Goal: Feedback & Contribution: Contribute content

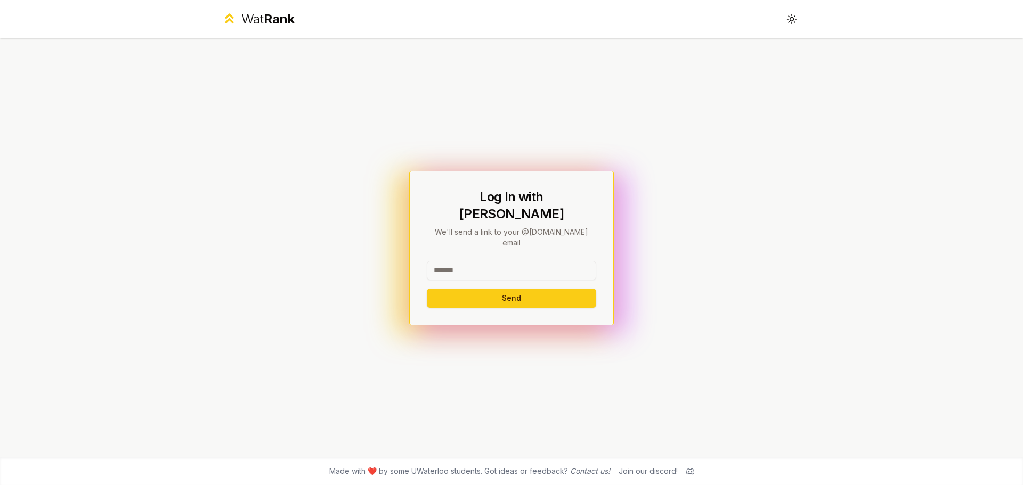
click at [528, 261] on input at bounding box center [511, 270] width 169 height 19
type input "********"
click at [453, 289] on button "Send" at bounding box center [511, 298] width 169 height 19
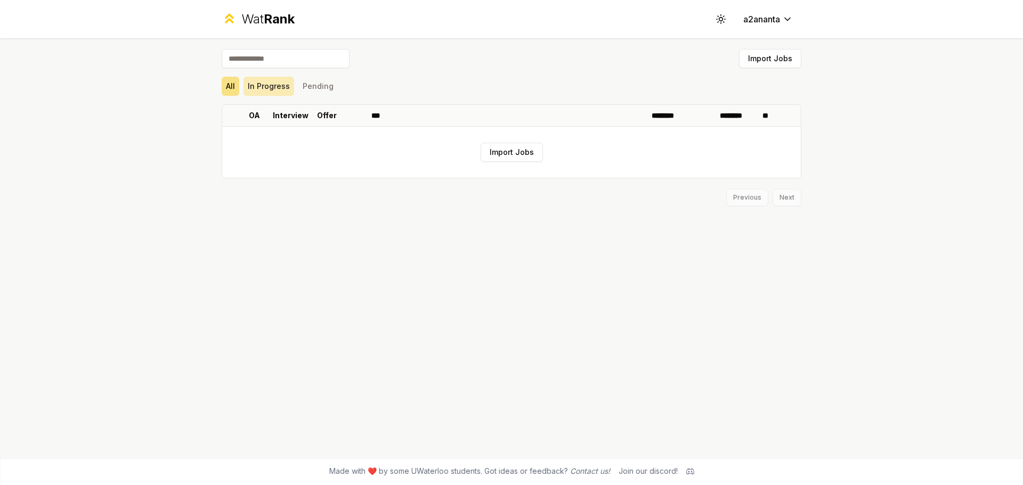
click at [262, 86] on button "In Progress" at bounding box center [268, 86] width 51 height 19
click at [325, 84] on button "Pending" at bounding box center [317, 86] width 39 height 19
click at [224, 83] on button "All" at bounding box center [231, 86] width 18 height 19
click at [256, 55] on input at bounding box center [286, 58] width 128 height 19
click at [510, 155] on button "Import Jobs" at bounding box center [511, 152] width 62 height 19
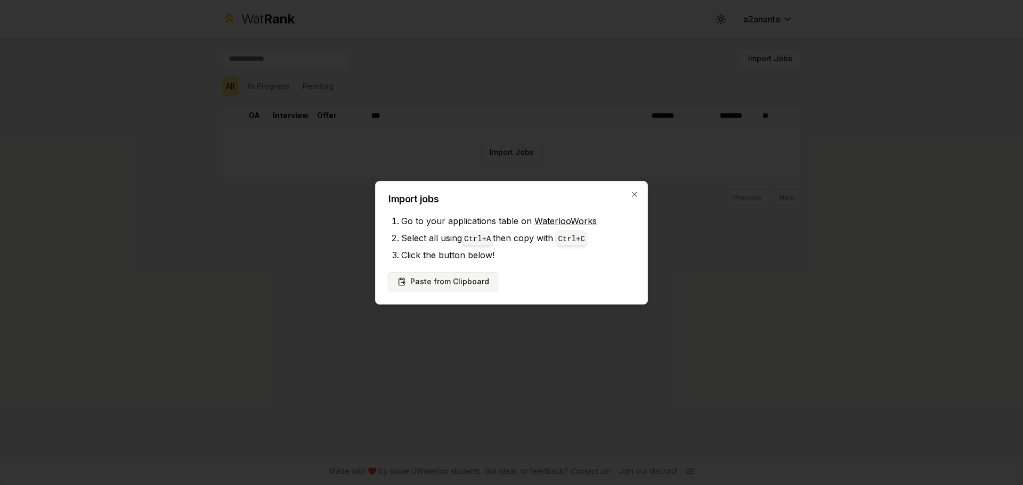
click at [452, 286] on button "Paste from Clipboard" at bounding box center [443, 281] width 110 height 19
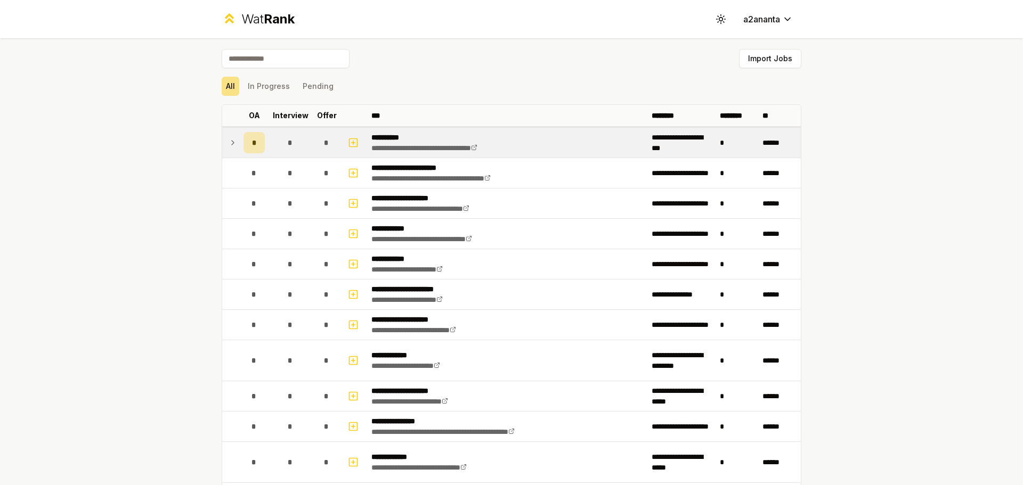
click at [252, 143] on span "*" at bounding box center [254, 142] width 5 height 11
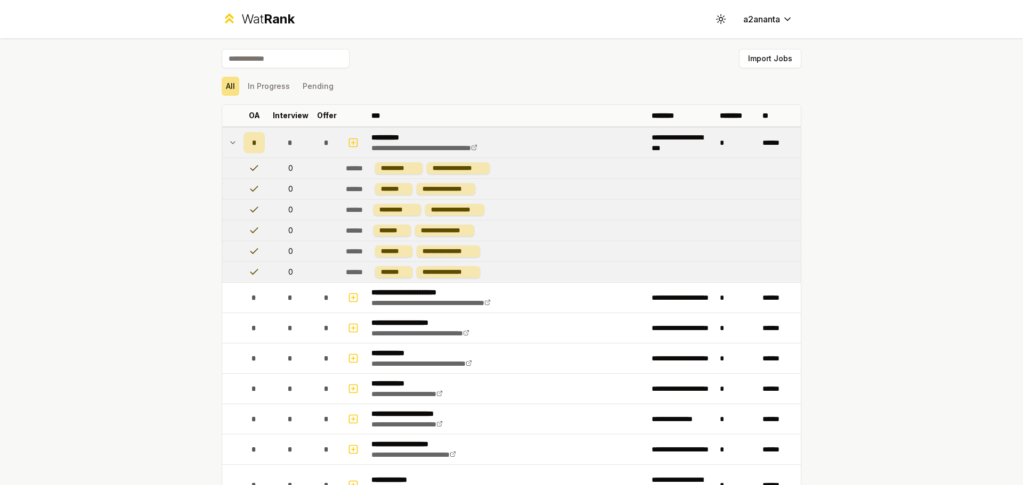
click at [252, 143] on span "*" at bounding box center [254, 142] width 5 height 11
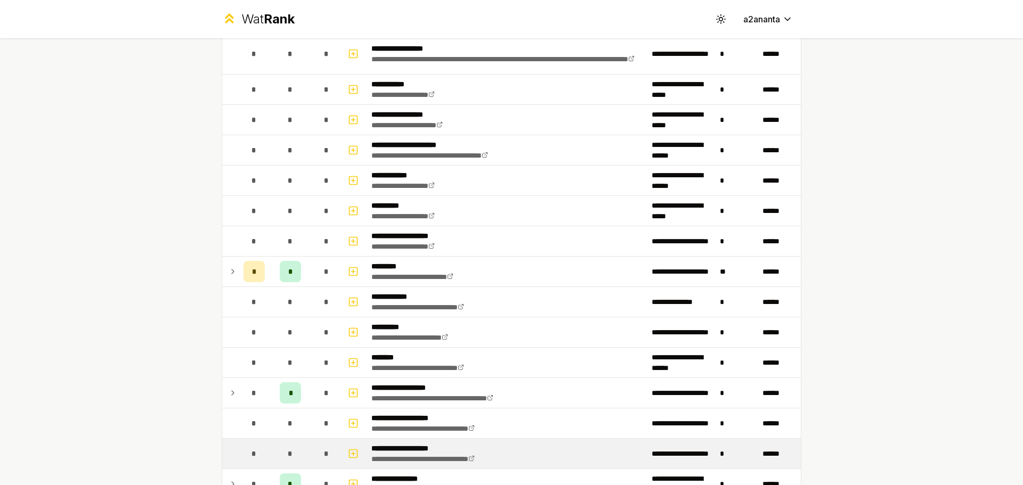
scroll to position [1182, 0]
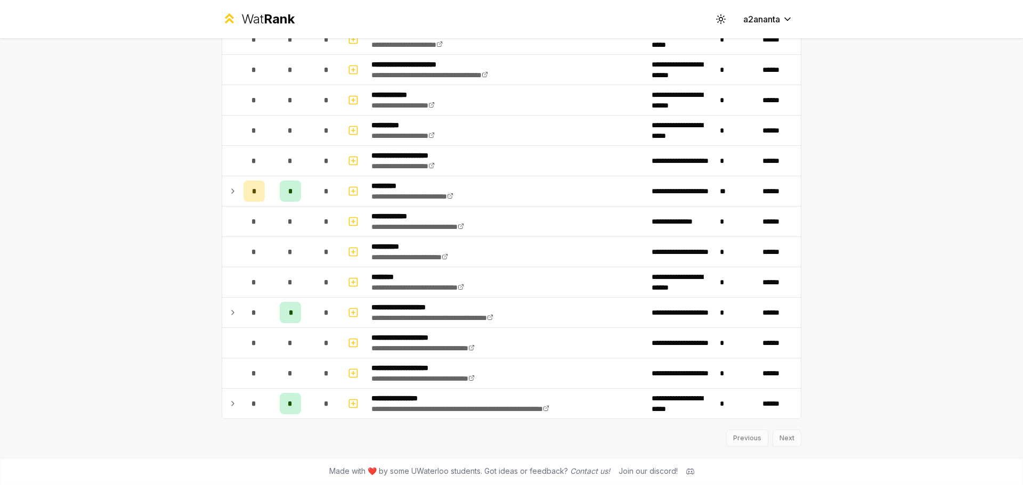
click at [793, 438] on div "Previous Next" at bounding box center [512, 433] width 580 height 28
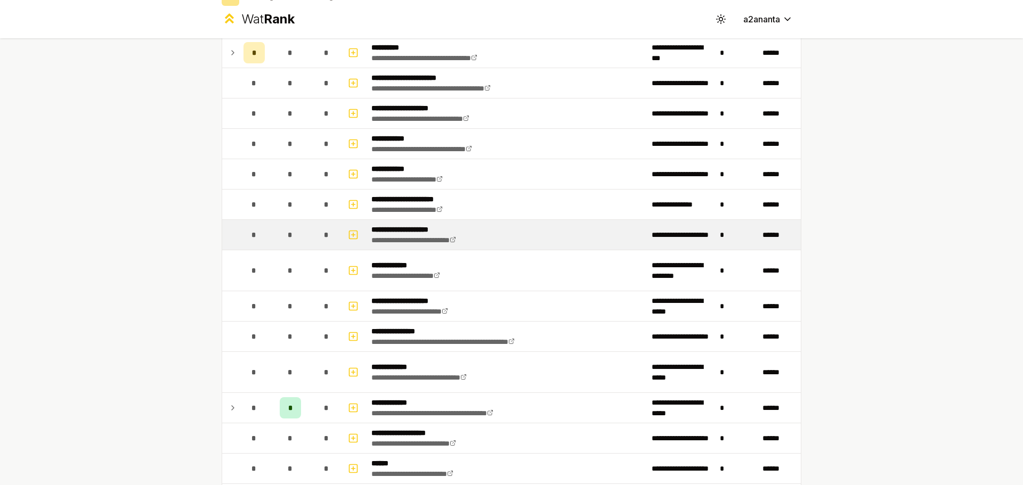
scroll to position [0, 0]
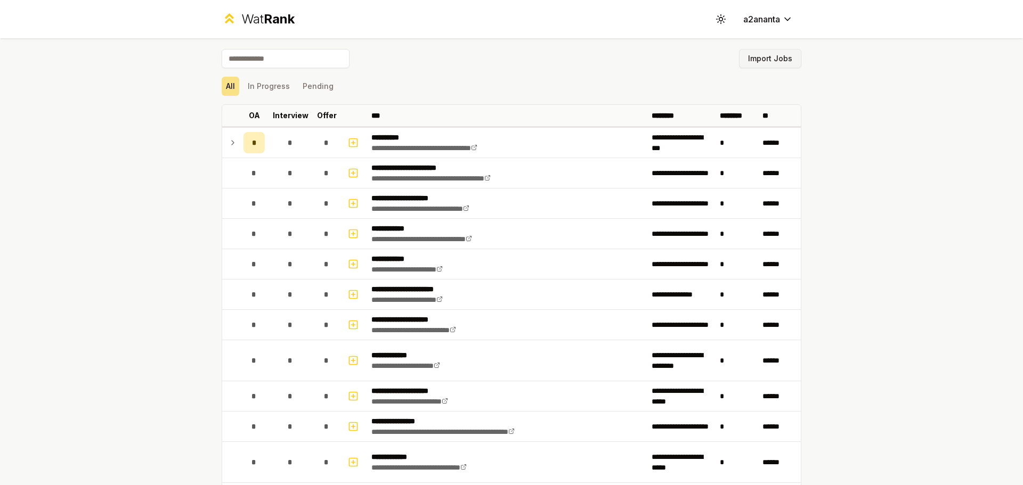
click at [759, 63] on button "Import Jobs" at bounding box center [770, 58] width 62 height 19
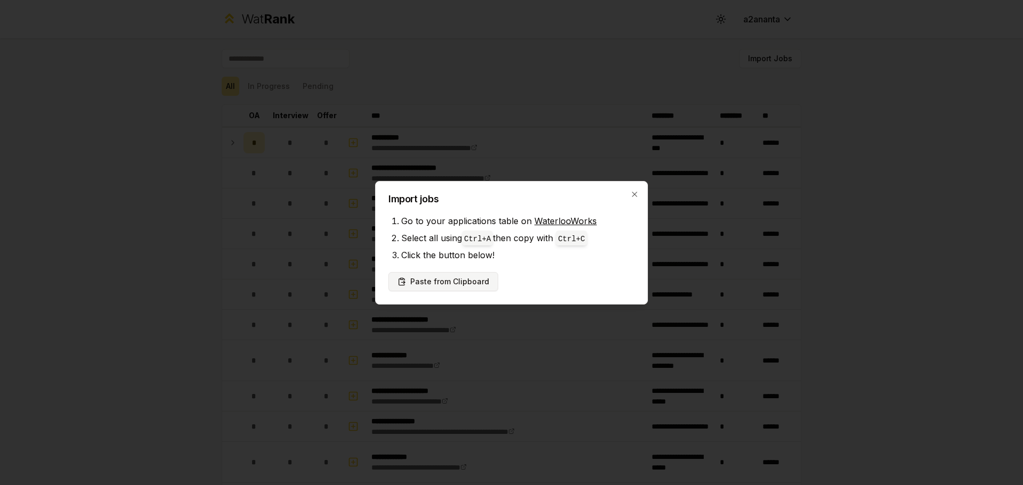
click at [489, 280] on button "Paste from Clipboard" at bounding box center [443, 281] width 110 height 19
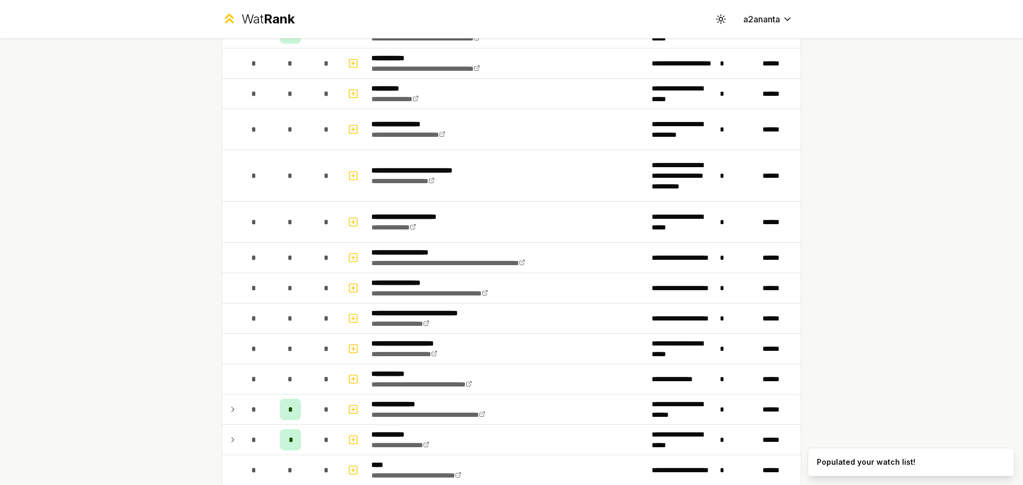
scroll to position [1781, 0]
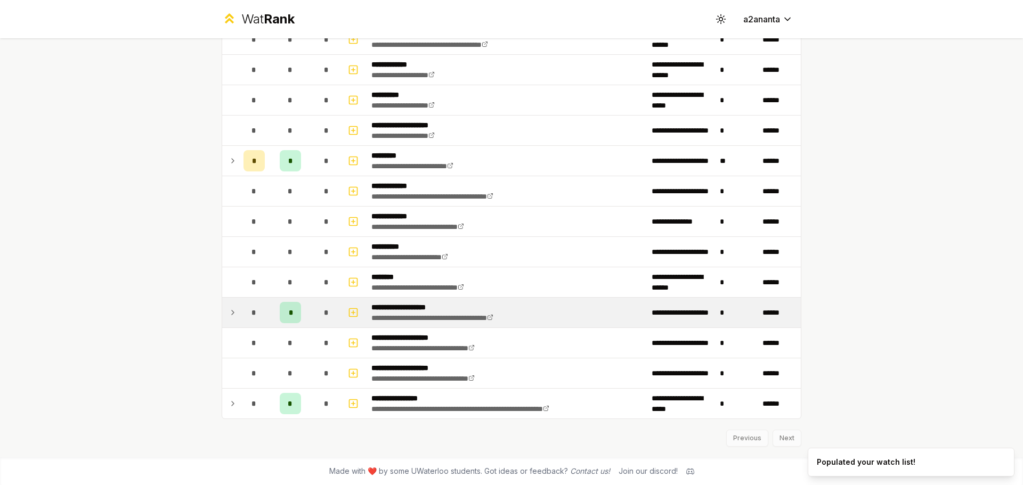
click at [289, 309] on div "*" at bounding box center [290, 312] width 21 height 21
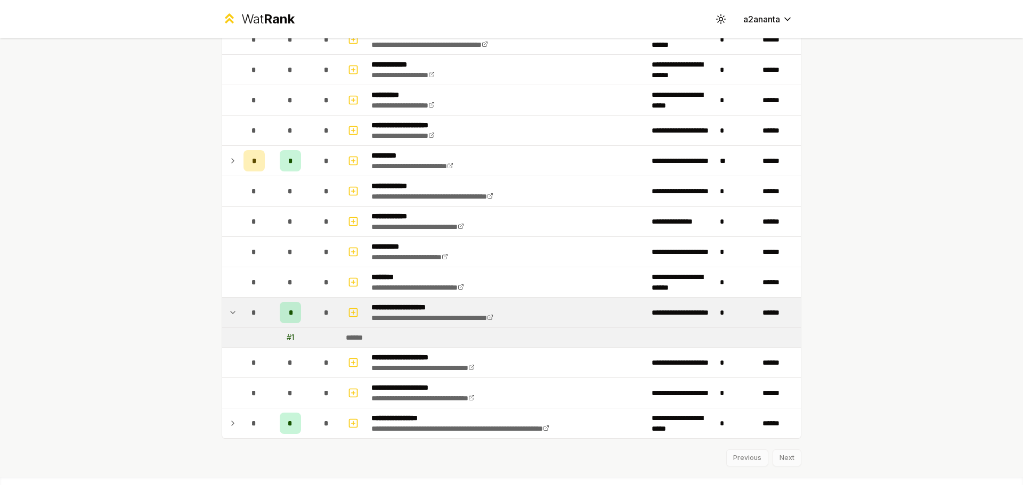
click at [288, 320] on div "*" at bounding box center [290, 312] width 21 height 21
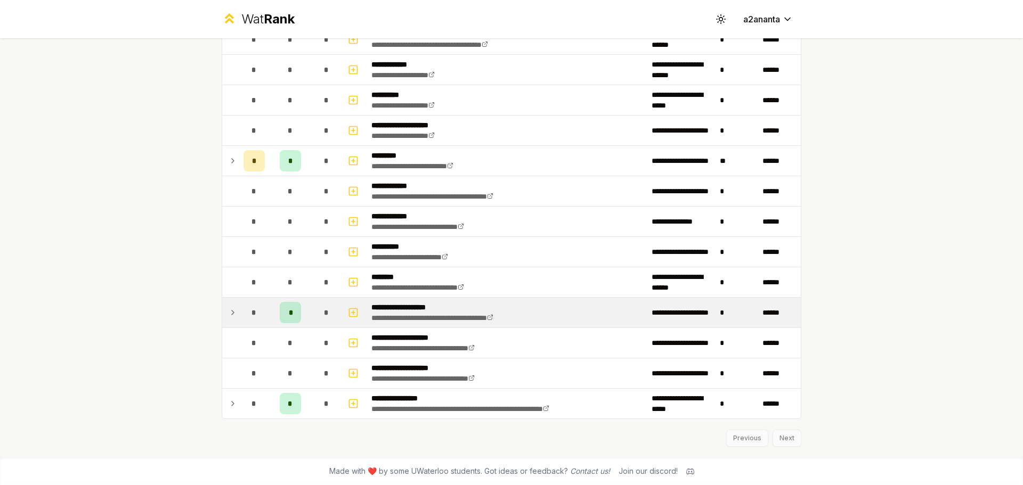
click at [295, 312] on div "*" at bounding box center [290, 312] width 21 height 21
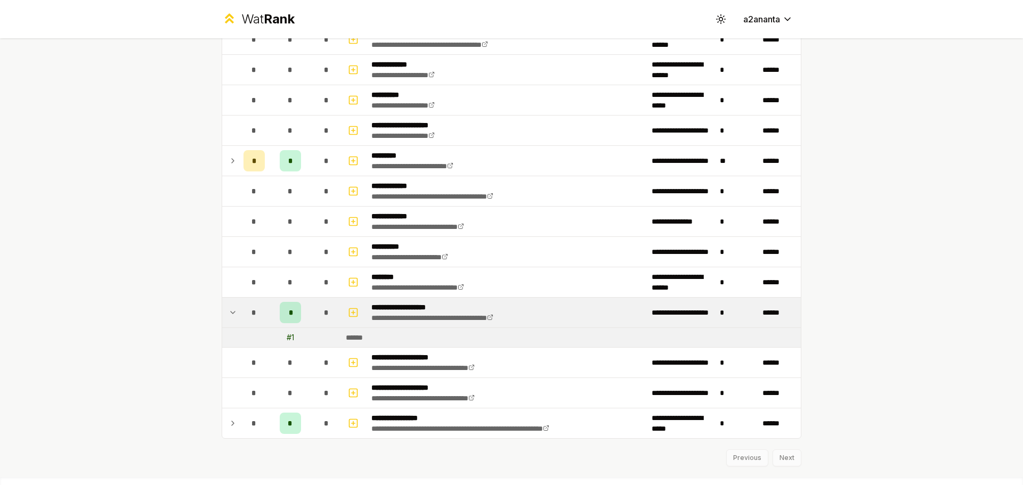
click at [289, 314] on span "*" at bounding box center [290, 312] width 3 height 11
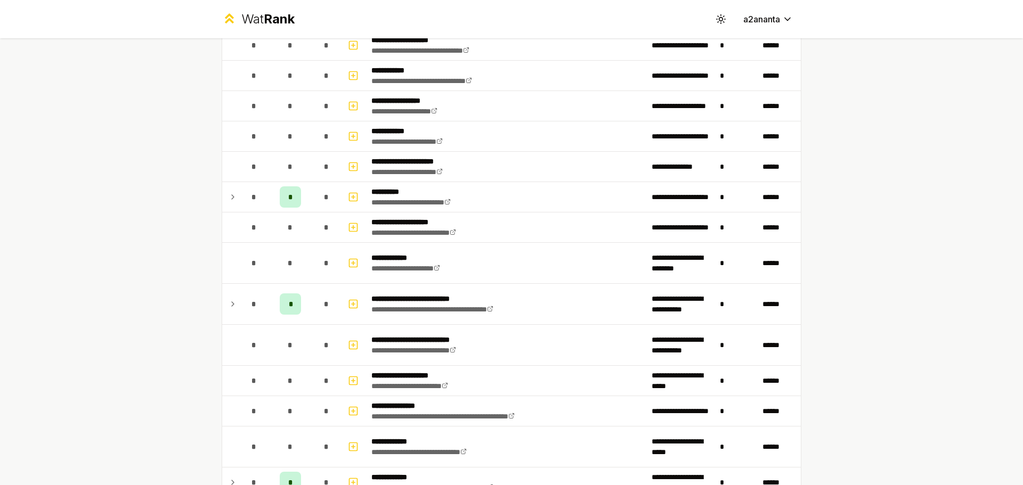
scroll to position [0, 0]
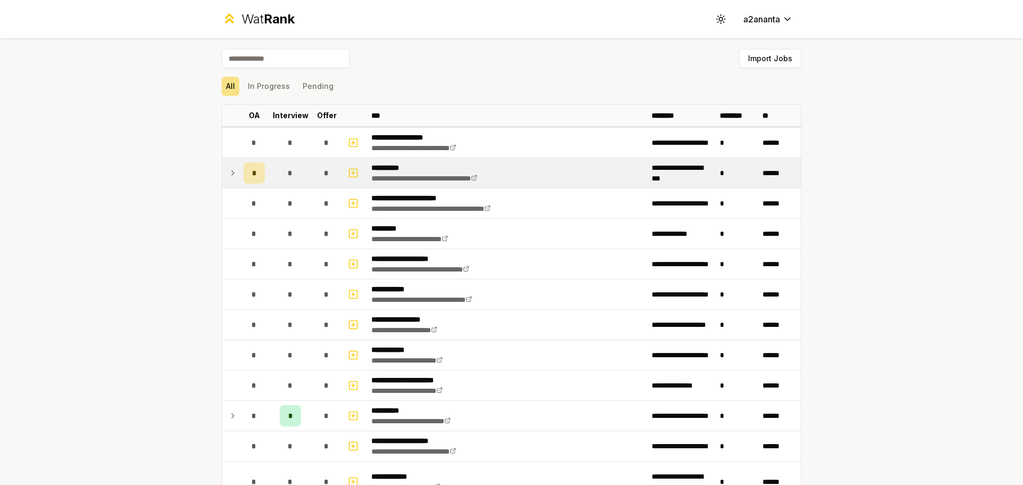
click at [233, 170] on td at bounding box center [230, 173] width 17 height 30
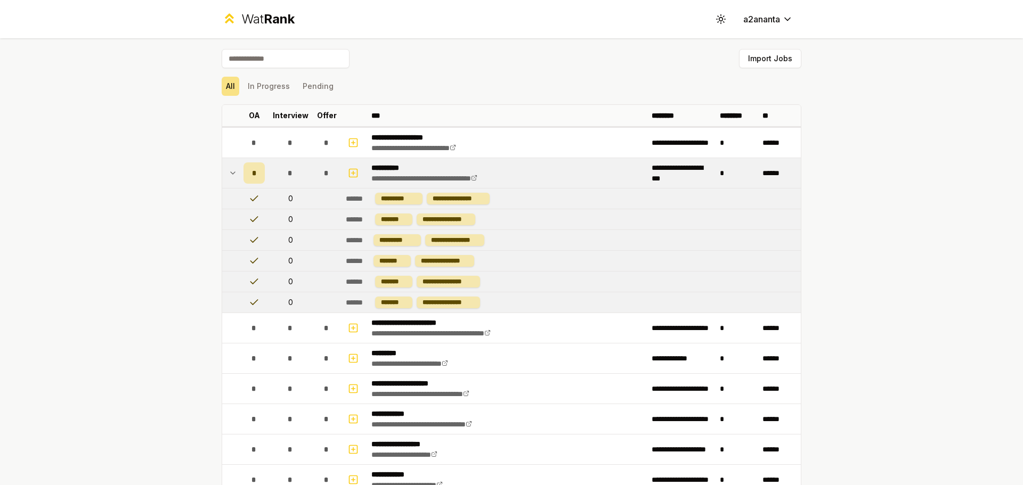
click at [233, 170] on td at bounding box center [230, 173] width 17 height 30
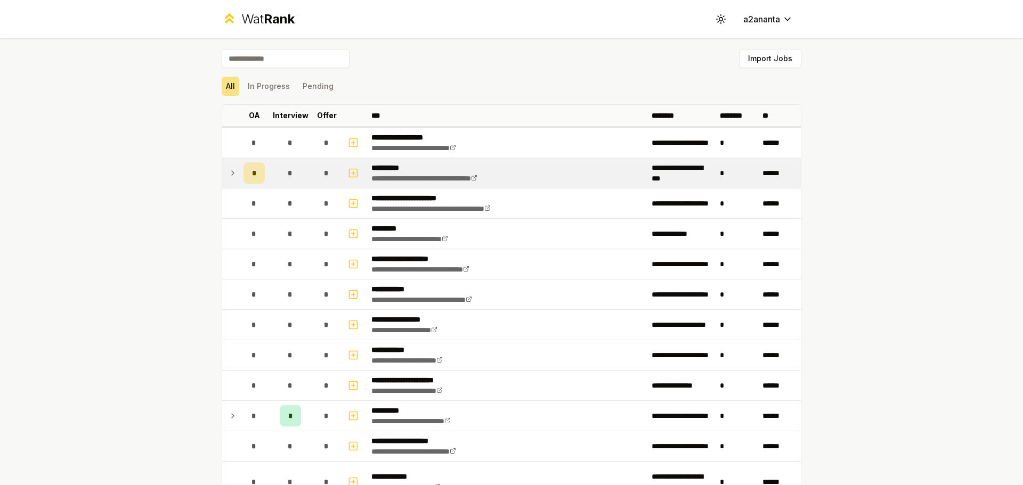
click at [252, 172] on span "*" at bounding box center [254, 173] width 5 height 11
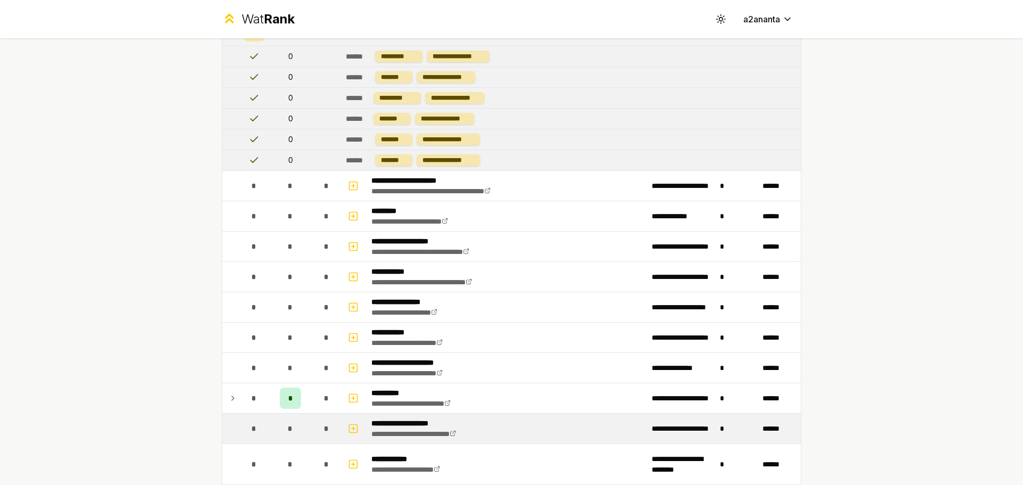
scroll to position [284, 0]
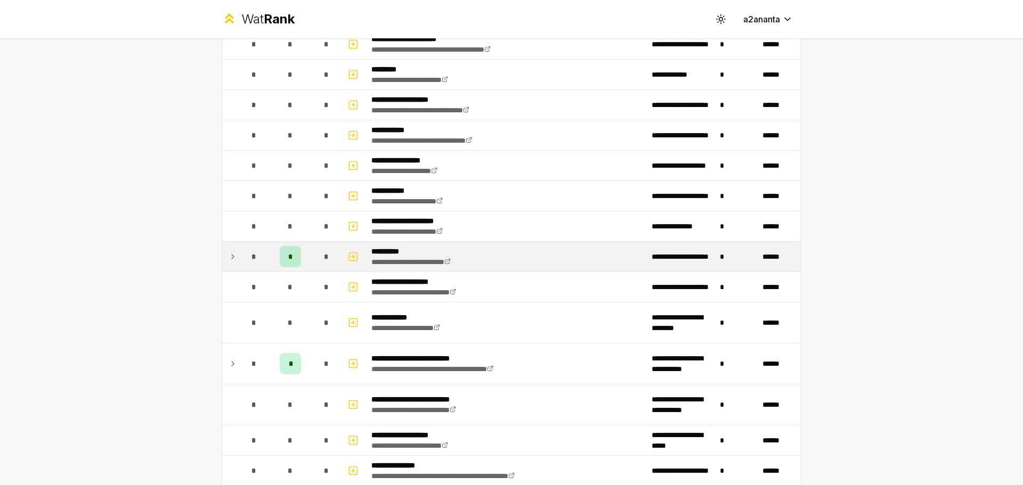
click at [232, 257] on icon at bounding box center [233, 256] width 9 height 13
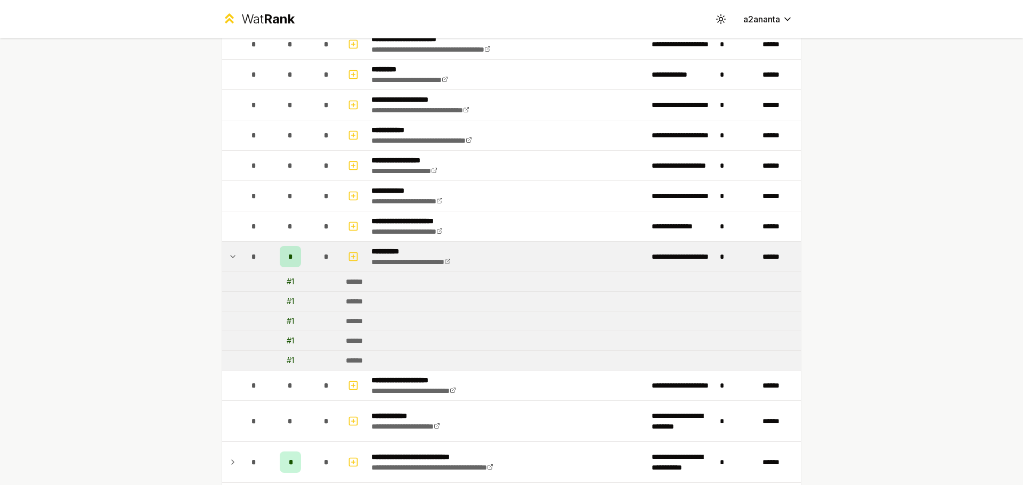
click at [232, 257] on icon at bounding box center [233, 256] width 9 height 13
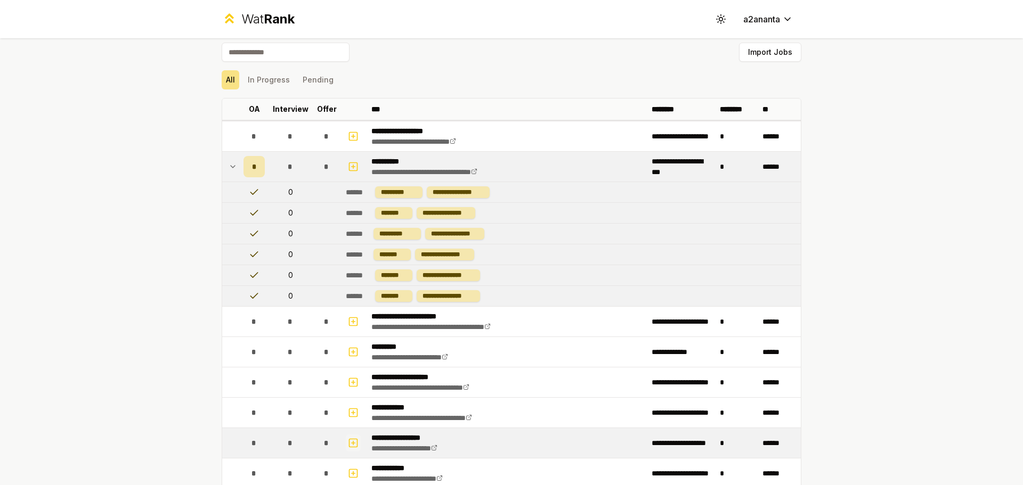
scroll to position [0, 0]
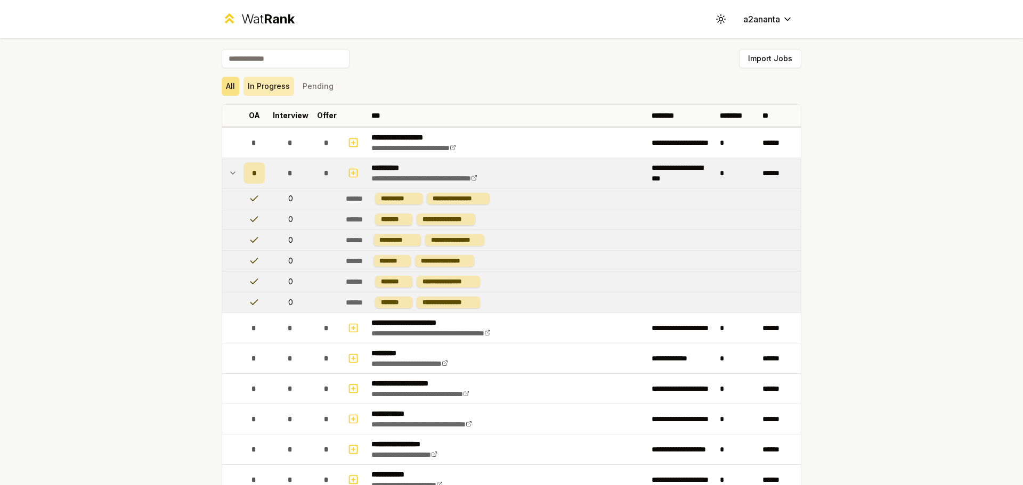
click at [271, 89] on button "In Progress" at bounding box center [268, 86] width 51 height 19
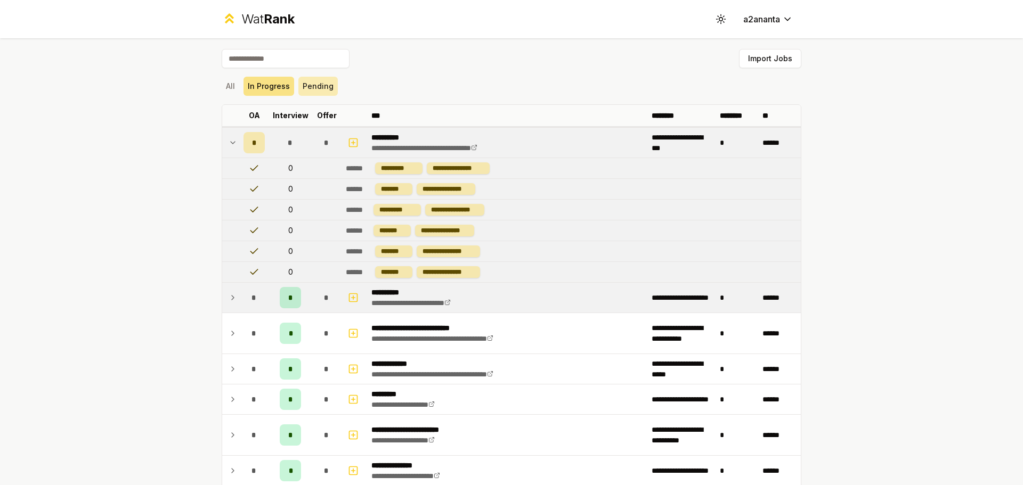
click at [308, 92] on button "Pending" at bounding box center [317, 86] width 39 height 19
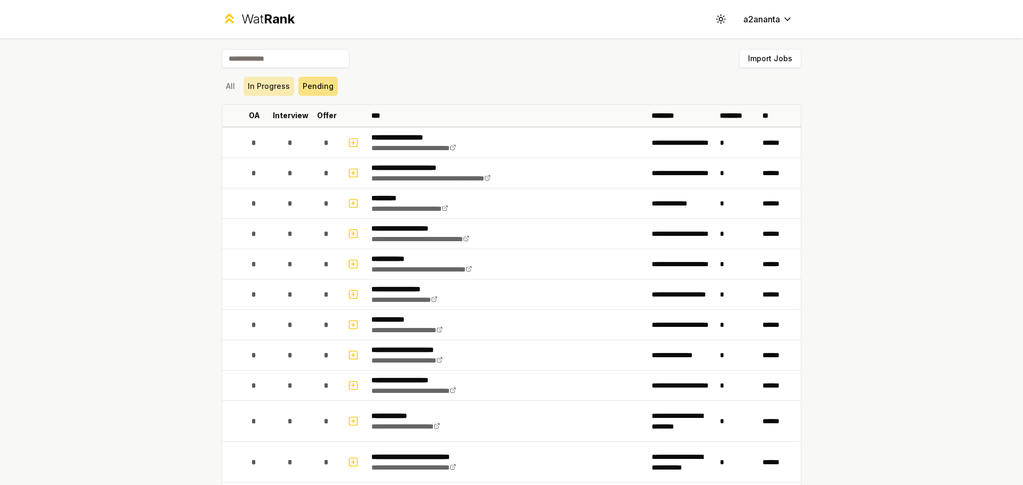
click at [262, 79] on button "In Progress" at bounding box center [268, 86] width 51 height 19
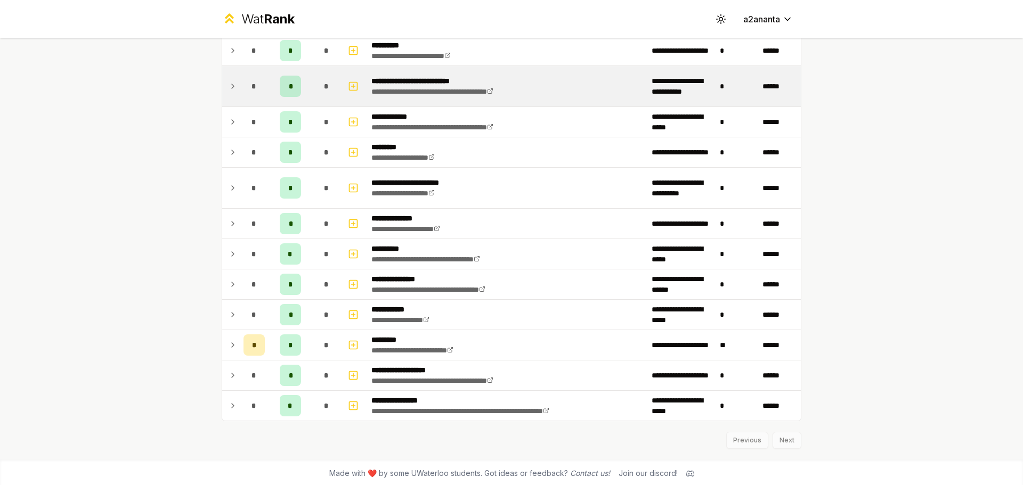
scroll to position [125, 0]
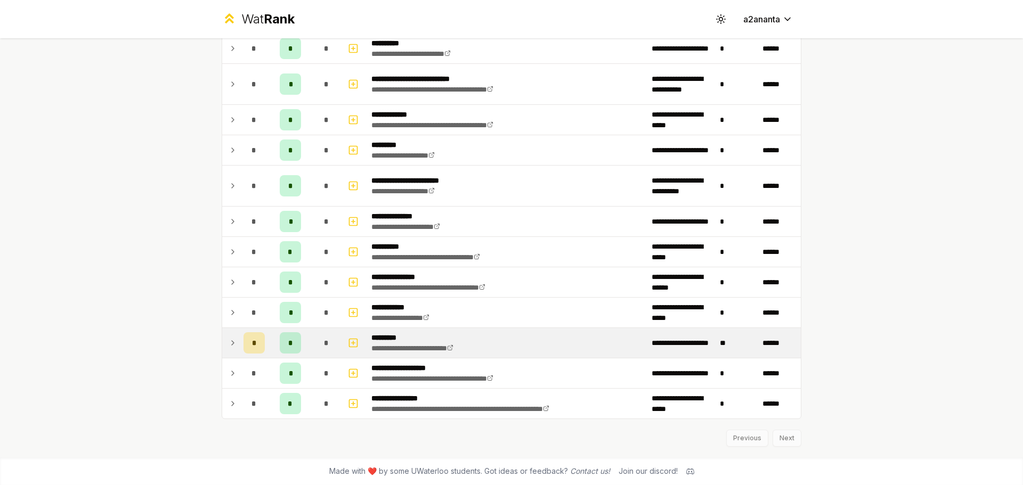
click at [229, 342] on icon at bounding box center [233, 343] width 9 height 13
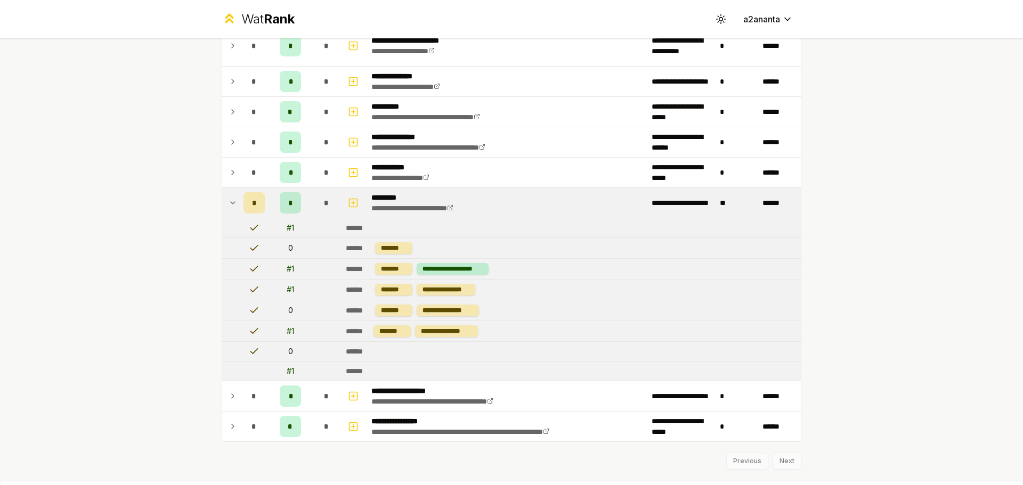
scroll to position [288, 0]
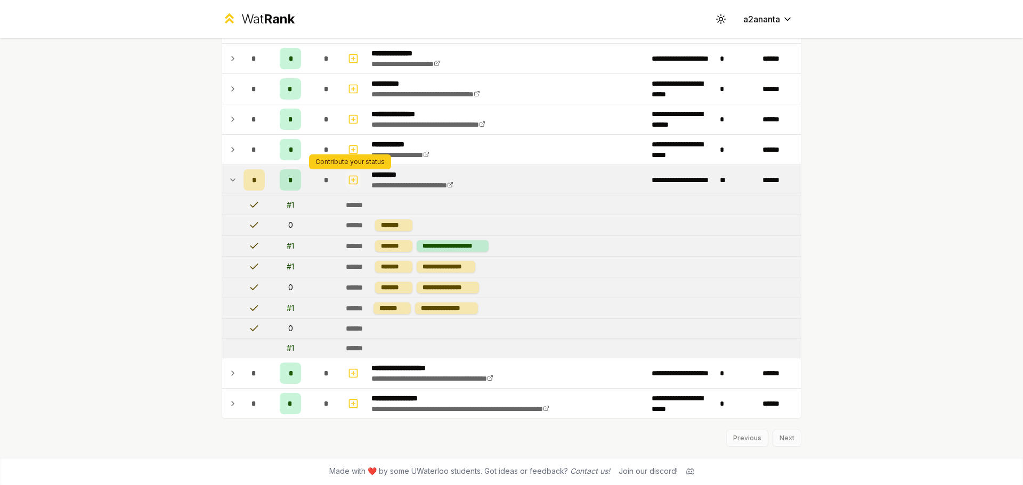
click at [352, 180] on icon "button" at bounding box center [353, 180] width 11 height 13
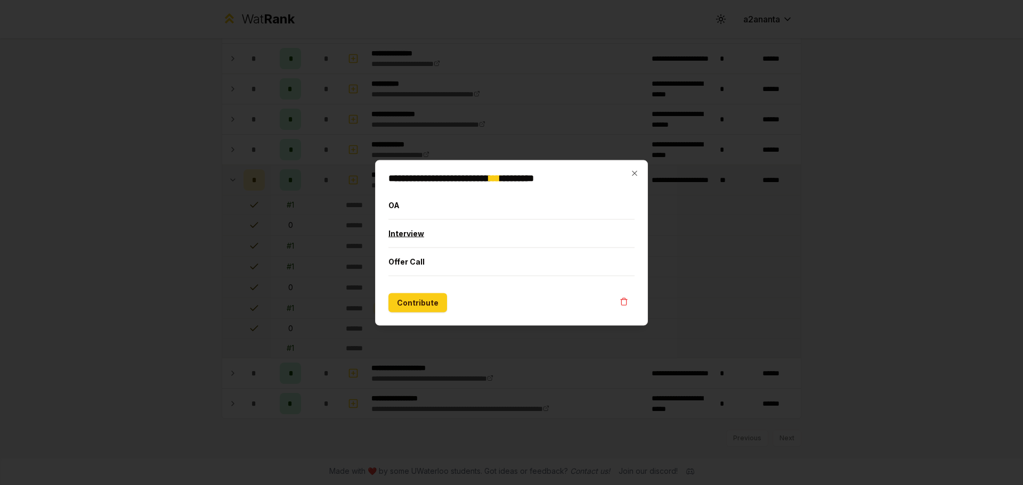
click at [414, 233] on button "Interview" at bounding box center [511, 233] width 246 height 28
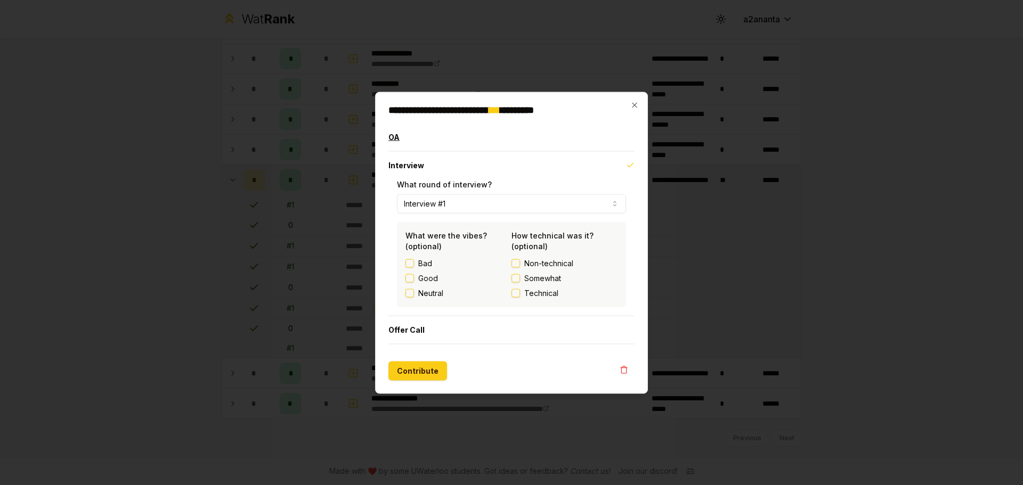
click at [416, 135] on button "OA" at bounding box center [511, 137] width 246 height 28
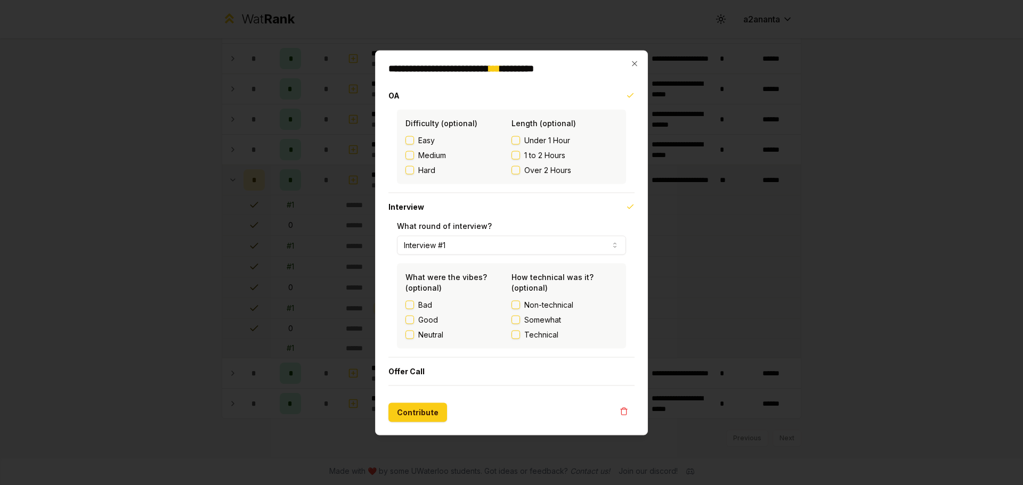
click at [429, 141] on span "Easy" at bounding box center [426, 140] width 17 height 11
click at [414, 141] on button "Easy" at bounding box center [409, 140] width 9 height 9
drag, startPoint x: 550, startPoint y: 139, endPoint x: 551, endPoint y: 150, distance: 11.2
click at [550, 140] on span "Under 1 Hour" at bounding box center [547, 140] width 46 height 11
click at [520, 140] on button "Under 1 Hour" at bounding box center [515, 140] width 9 height 9
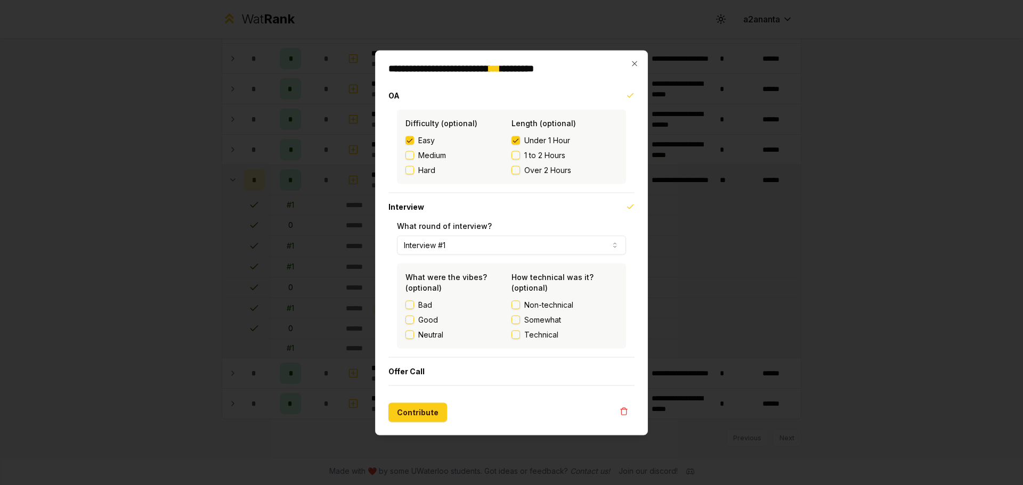
click at [591, 245] on button "Interview #1" at bounding box center [511, 244] width 229 height 19
click at [418, 411] on button "Contribute" at bounding box center [417, 412] width 59 height 19
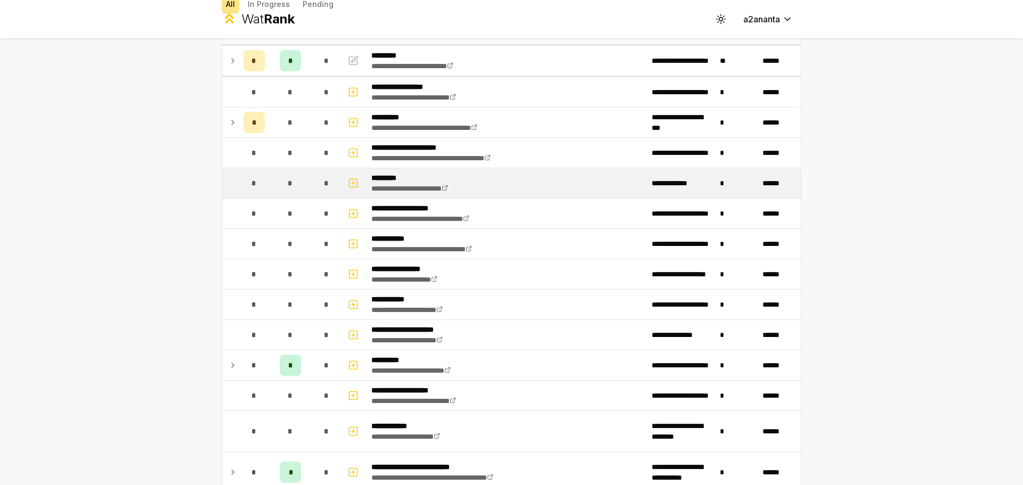
scroll to position [0, 0]
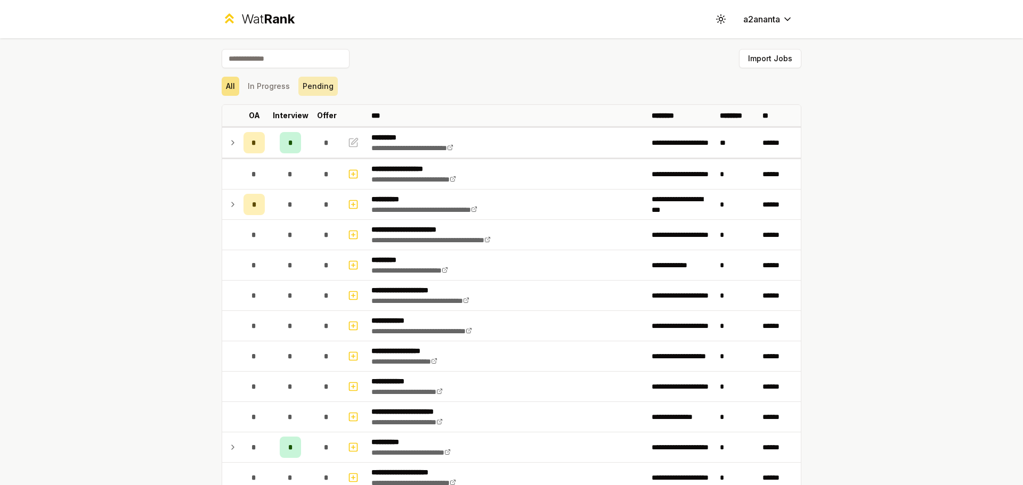
click at [317, 84] on button "Pending" at bounding box center [317, 86] width 39 height 19
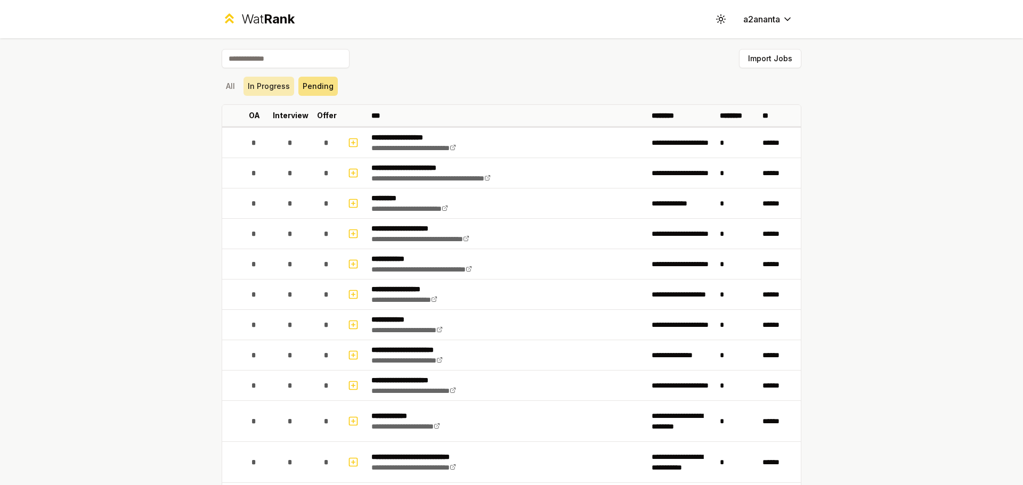
click at [256, 82] on button "In Progress" at bounding box center [268, 86] width 51 height 19
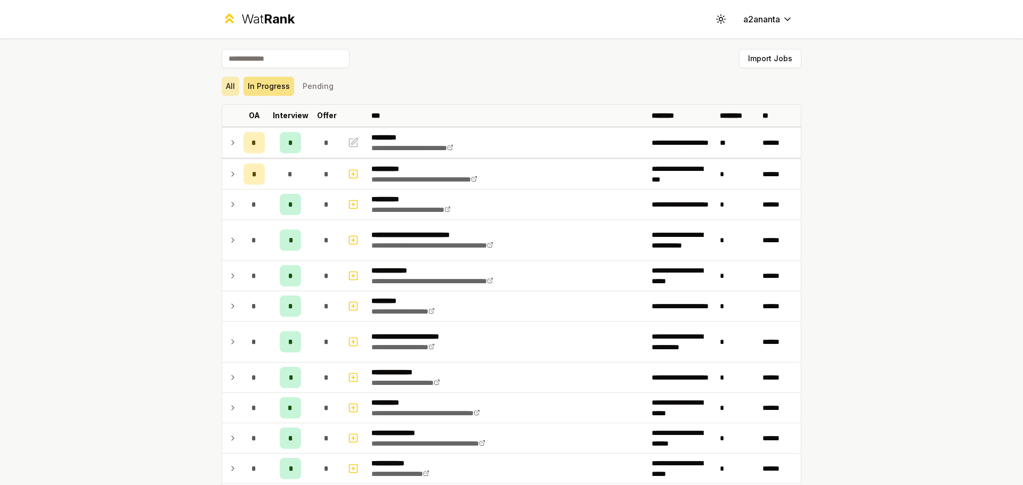
click at [229, 82] on button "All" at bounding box center [231, 86] width 18 height 19
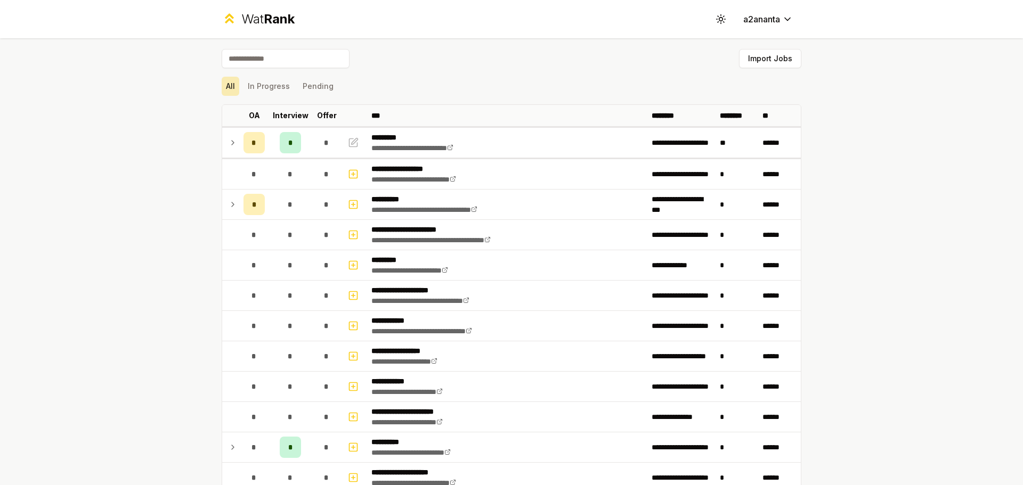
click at [227, 91] on button "All" at bounding box center [231, 86] width 18 height 19
click at [768, 62] on button "Import Jobs" at bounding box center [770, 58] width 62 height 19
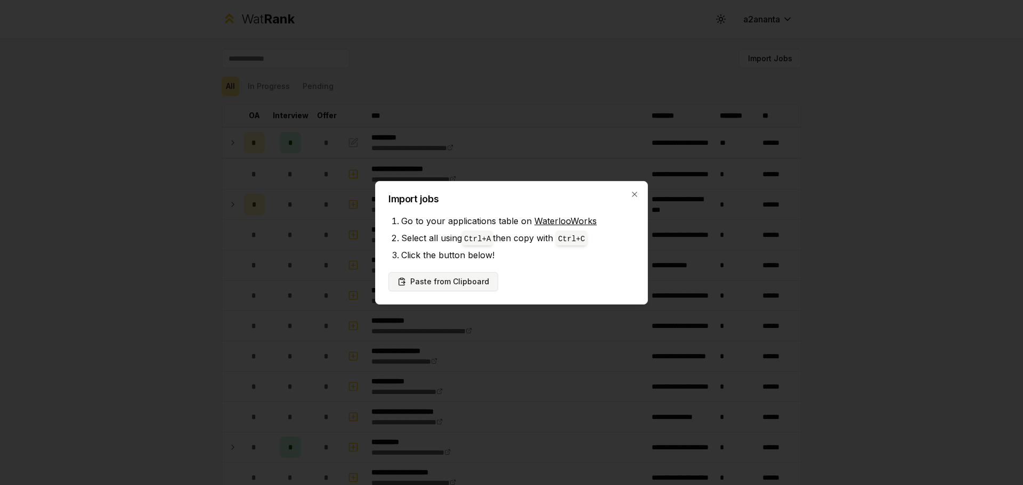
click at [439, 281] on button "Paste from Clipboard" at bounding box center [443, 281] width 110 height 19
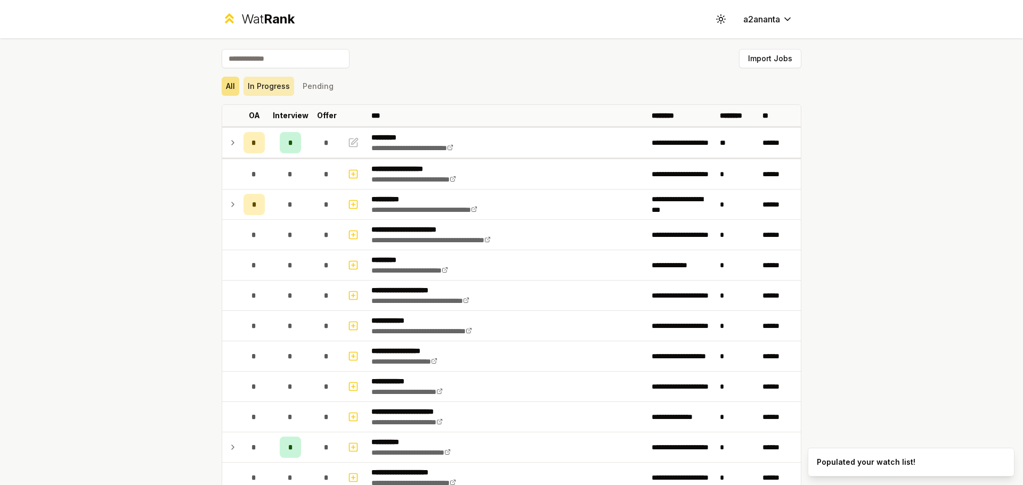
click at [269, 86] on button "In Progress" at bounding box center [268, 86] width 51 height 19
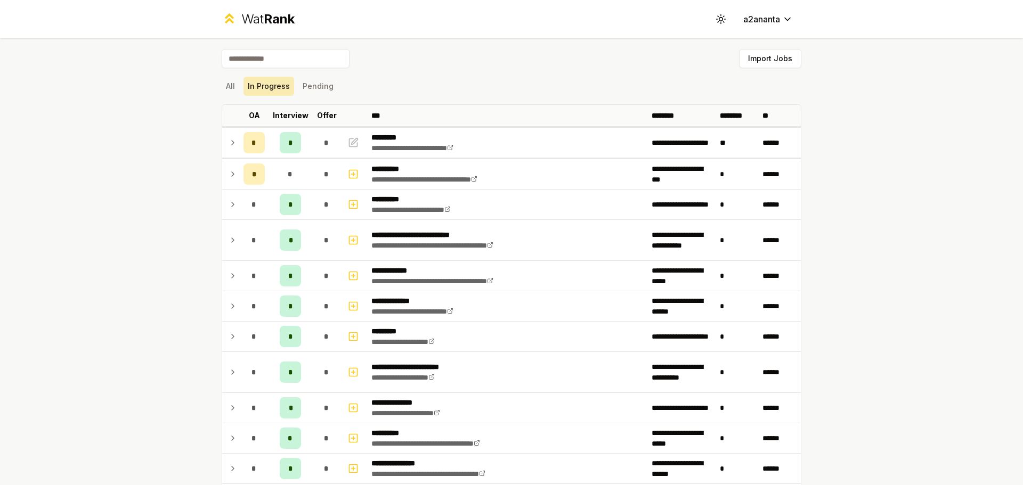
click at [276, 88] on button "In Progress" at bounding box center [268, 86] width 51 height 19
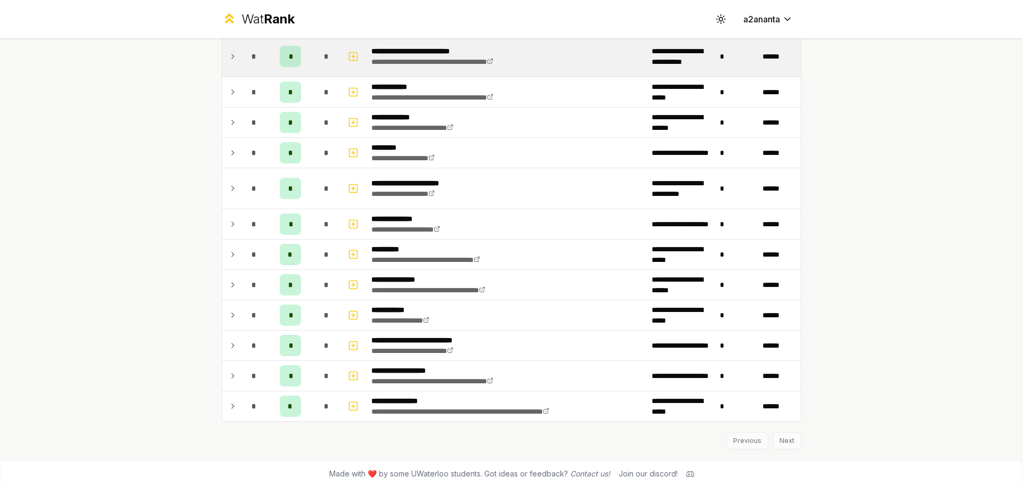
scroll to position [186, 0]
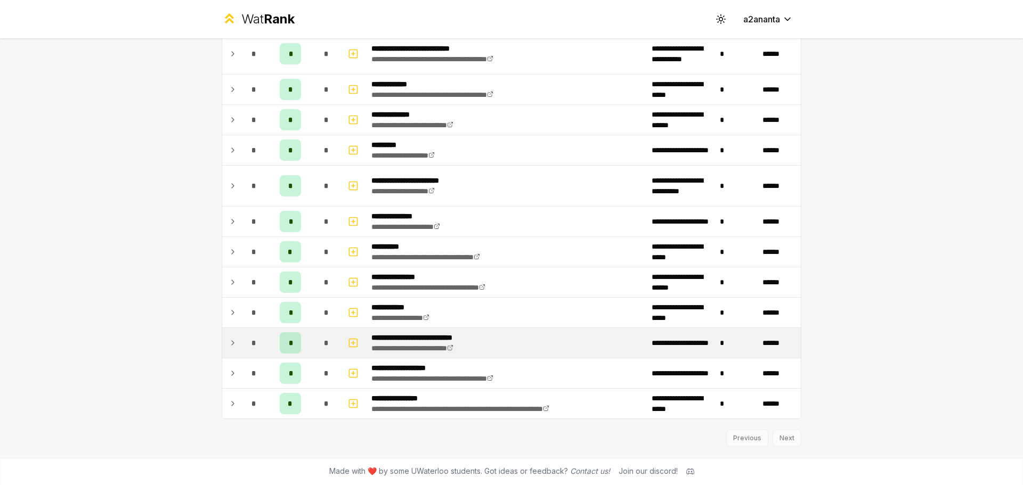
click at [289, 346] on span "*" at bounding box center [290, 343] width 3 height 11
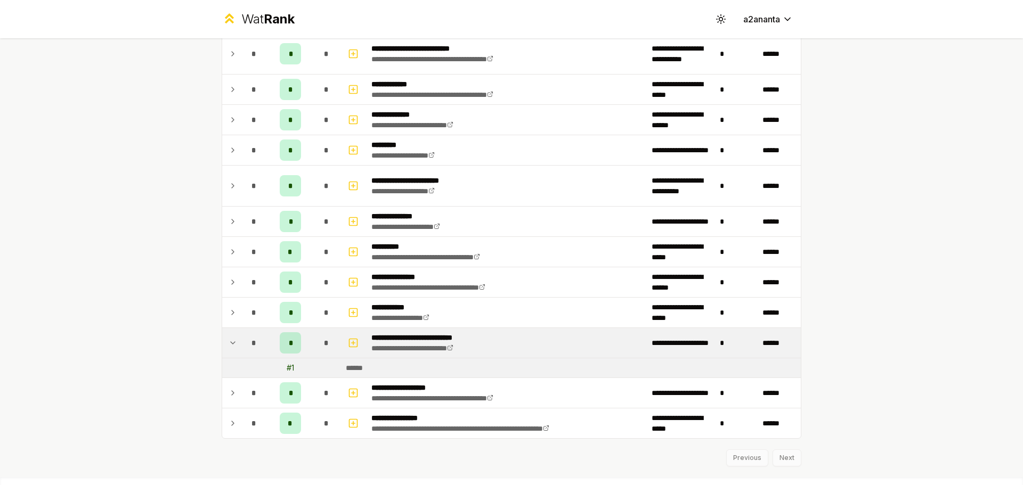
click at [289, 346] on span "*" at bounding box center [290, 343] width 3 height 11
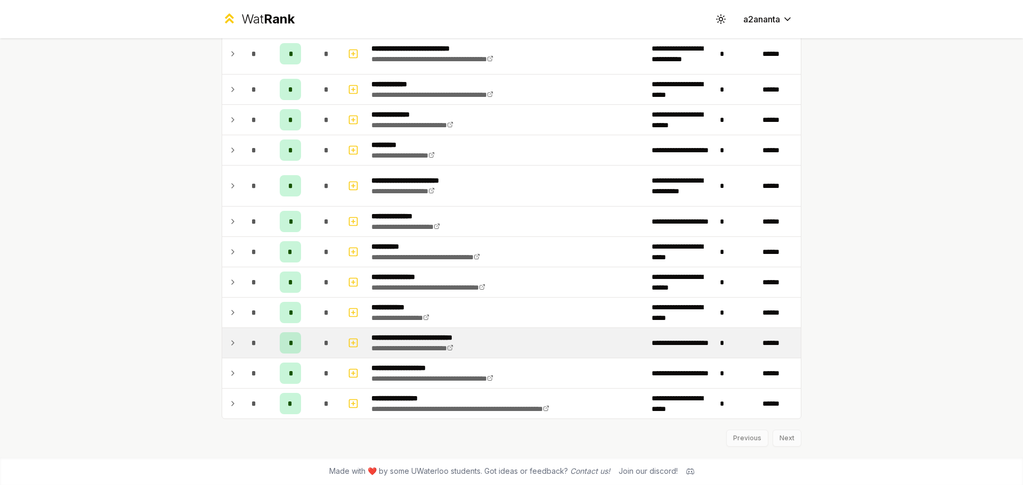
click at [289, 340] on span "*" at bounding box center [290, 343] width 3 height 11
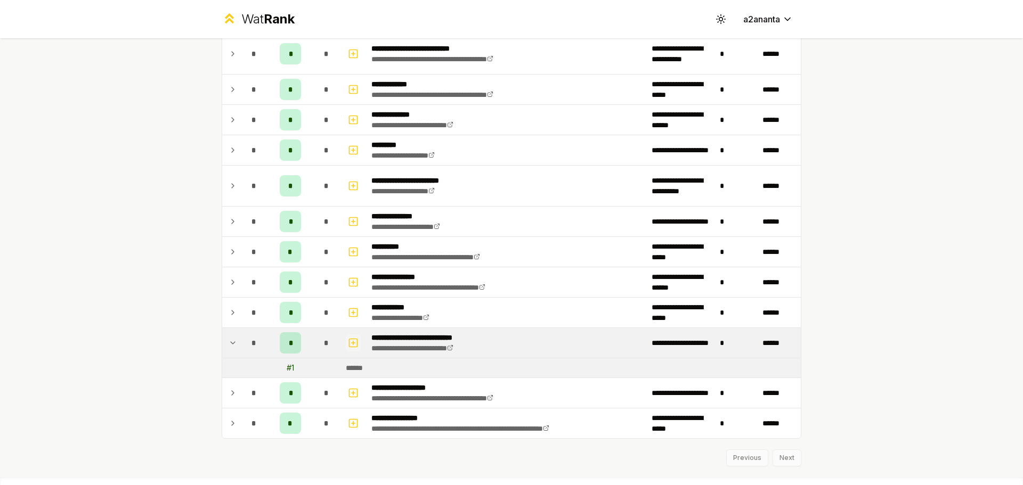
click at [350, 344] on icon "button" at bounding box center [353, 343] width 11 height 13
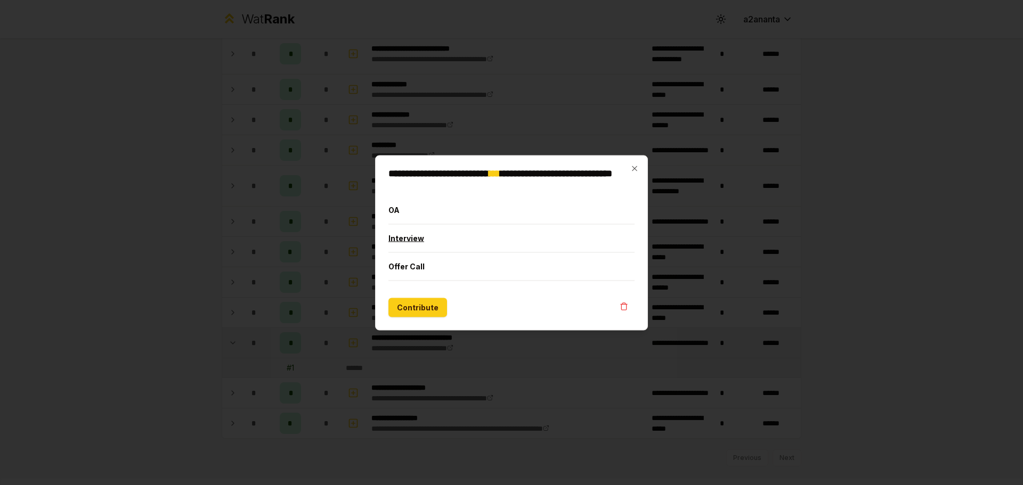
click at [411, 235] on button "Interview" at bounding box center [511, 238] width 246 height 28
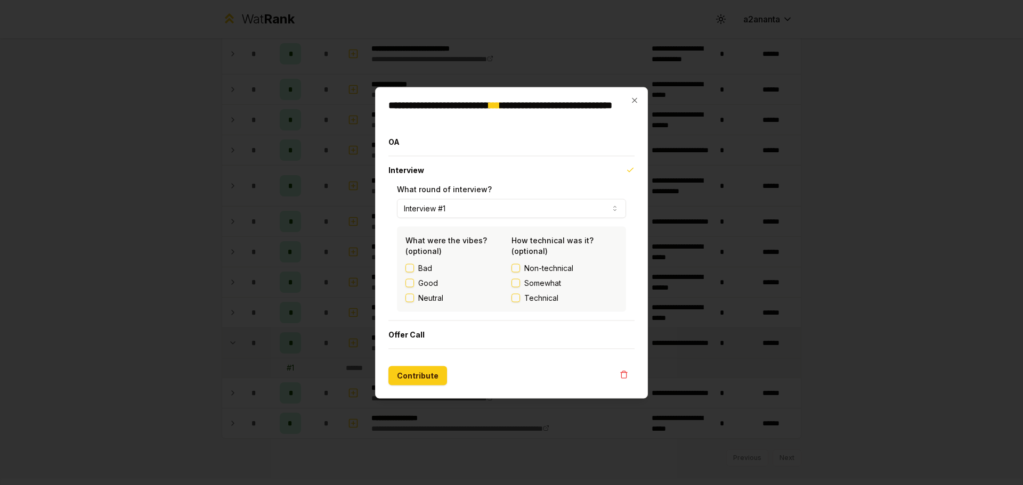
click at [548, 282] on span "Somewhat" at bounding box center [542, 283] width 37 height 11
click at [520, 282] on button "Somewhat" at bounding box center [515, 283] width 9 height 9
click at [548, 282] on span "Somewhat" at bounding box center [542, 283] width 37 height 11
click at [520, 282] on button "Somewhat" at bounding box center [515, 283] width 9 height 9
click at [550, 265] on span "Non-technical" at bounding box center [548, 268] width 49 height 11
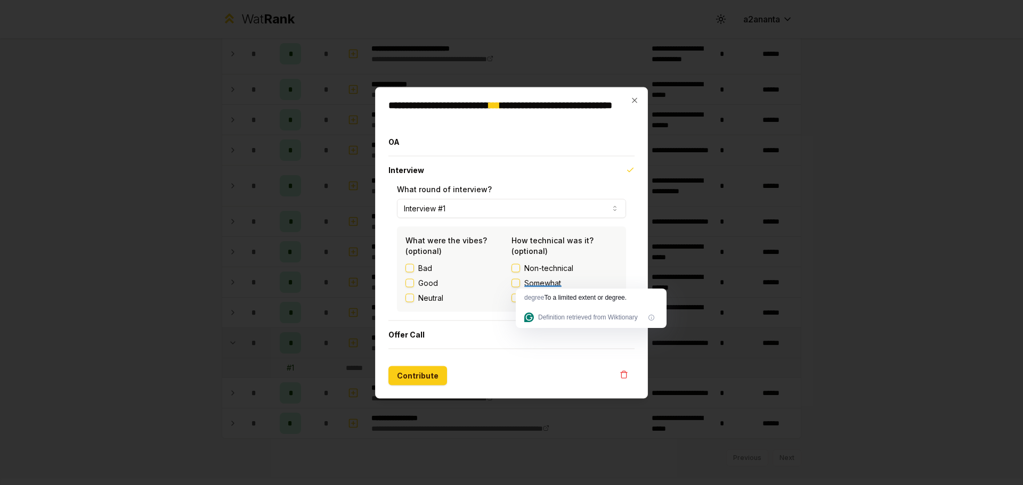
click at [520, 265] on button "Non-technical" at bounding box center [515, 268] width 9 height 9
click at [431, 286] on label "Good" at bounding box center [428, 283] width 20 height 11
click at [414, 286] on button "Good" at bounding box center [409, 283] width 9 height 9
click at [419, 382] on button "Contribute" at bounding box center [417, 375] width 59 height 19
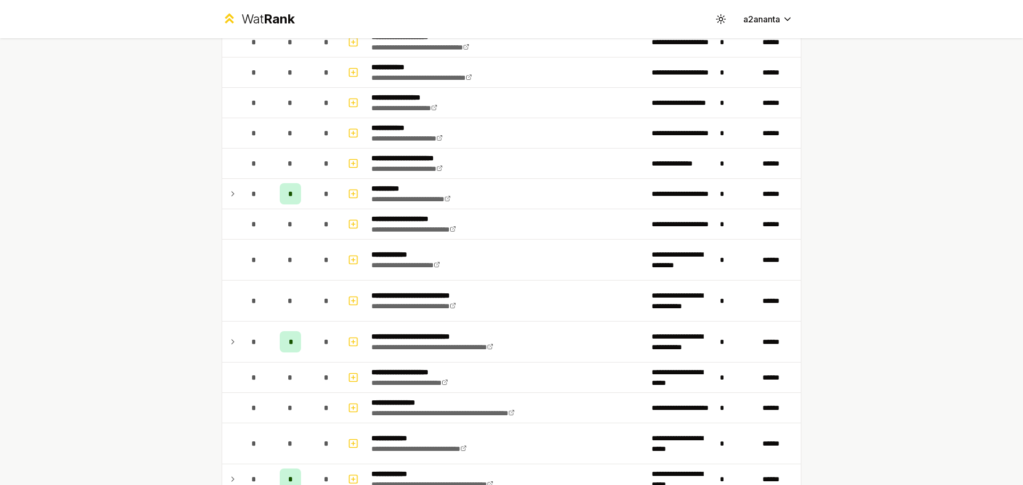
scroll to position [0, 0]
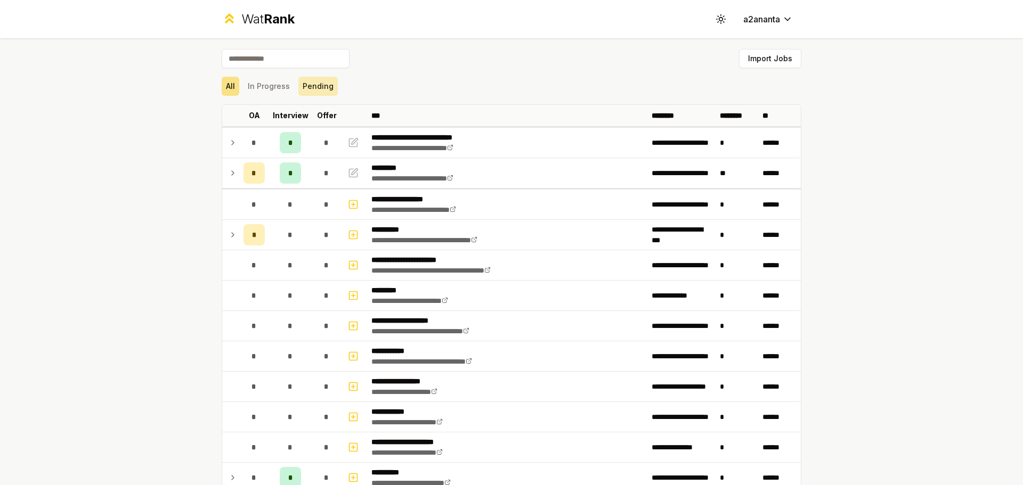
click at [318, 78] on button "Pending" at bounding box center [317, 86] width 39 height 19
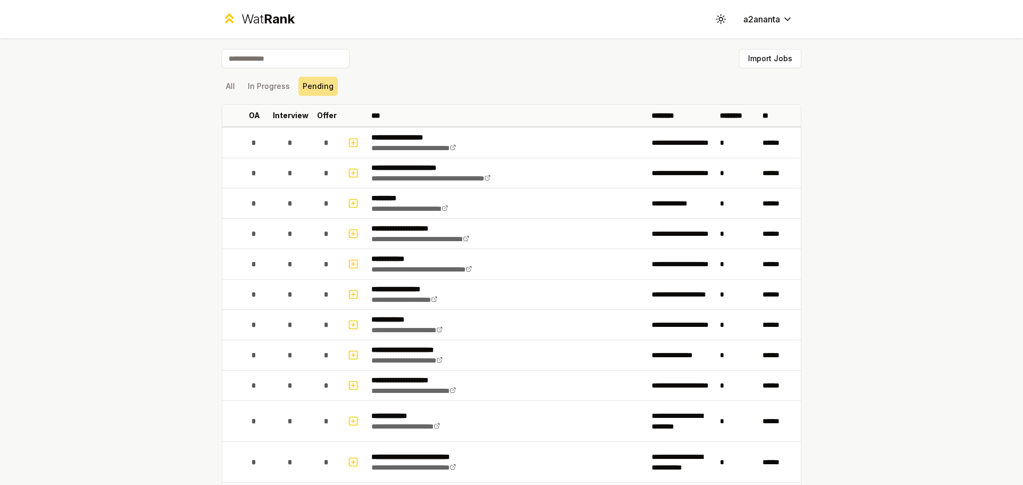
click at [157, 306] on div "**********" at bounding box center [511, 242] width 1023 height 485
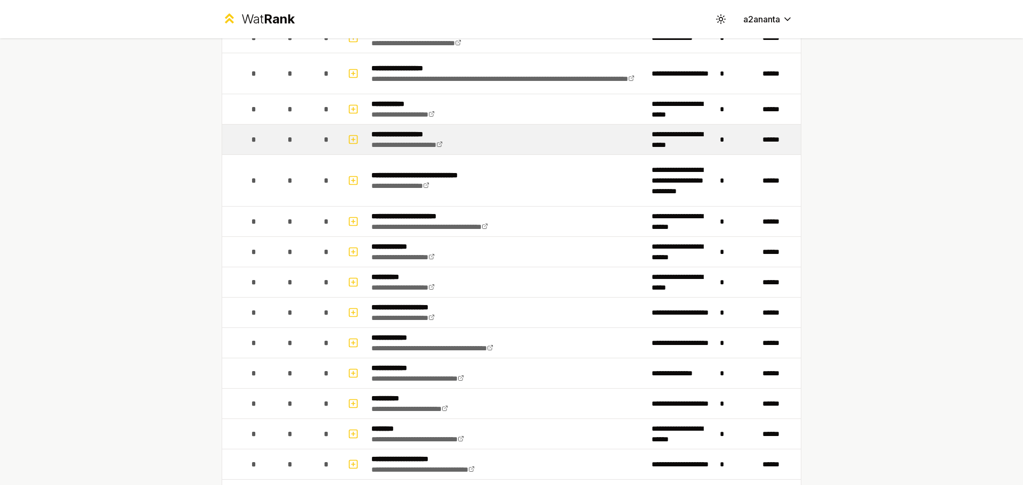
scroll to position [1365, 0]
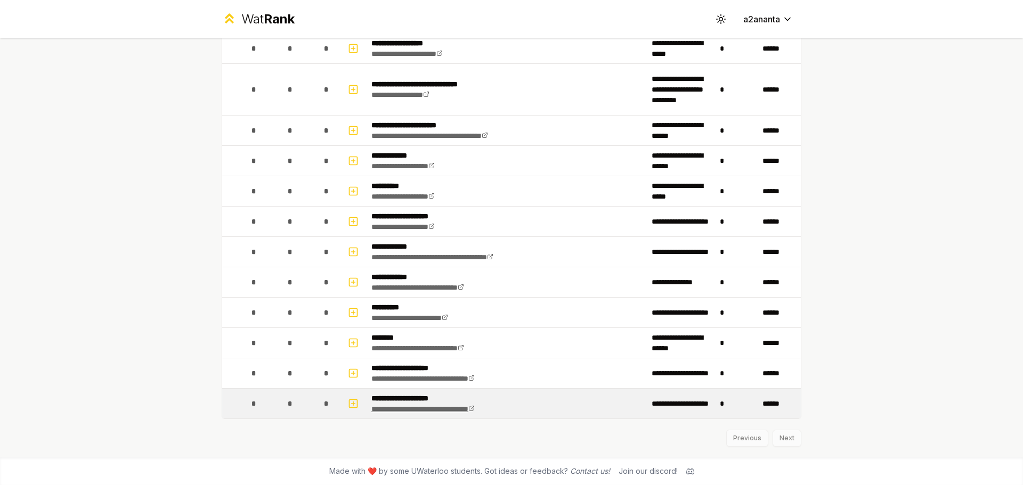
click at [434, 409] on link "**********" at bounding box center [422, 408] width 103 height 7
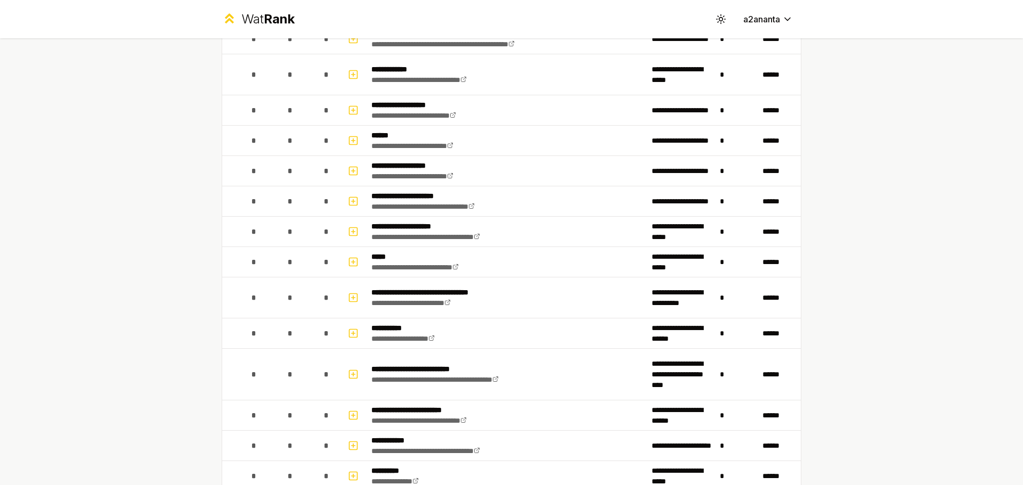
scroll to position [0, 0]
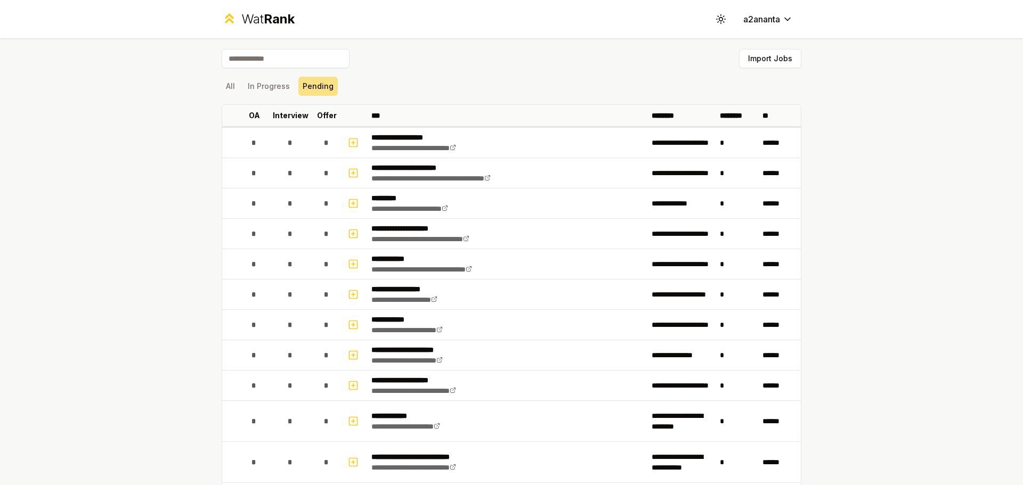
click at [438, 81] on div "All In Progress Pending" at bounding box center [512, 86] width 580 height 19
drag, startPoint x: 167, startPoint y: 329, endPoint x: 68, endPoint y: 338, distance: 99.5
click at [68, 338] on div "**********" at bounding box center [511, 242] width 1023 height 485
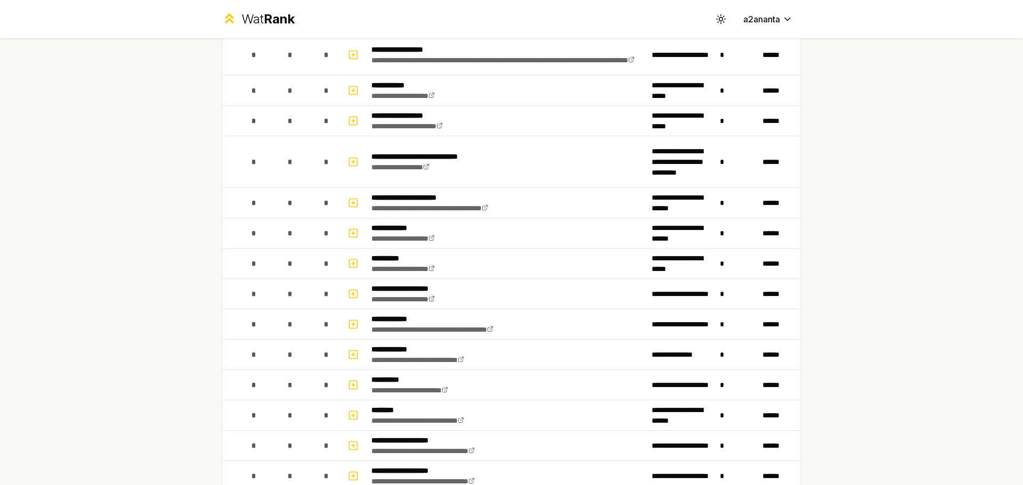
scroll to position [1365, 0]
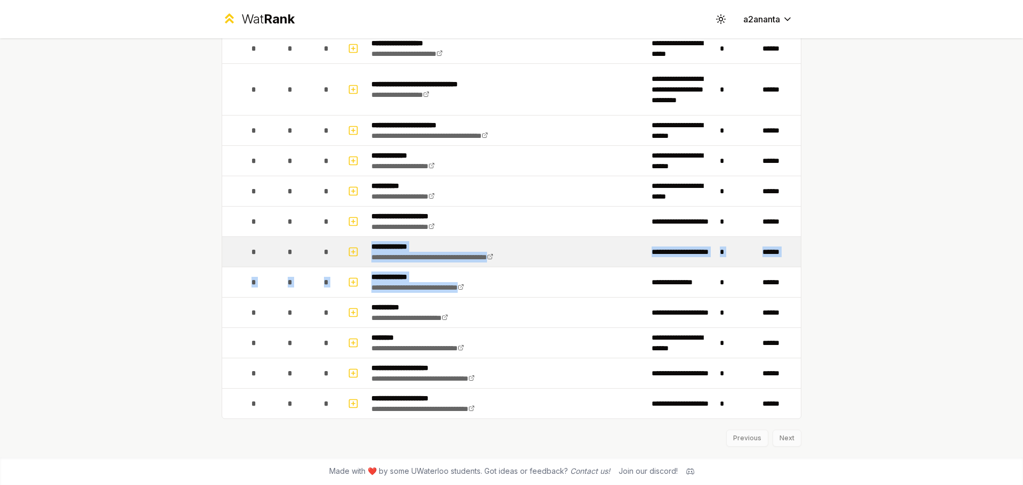
drag, startPoint x: 565, startPoint y: 286, endPoint x: 336, endPoint y: 245, distance: 233.2
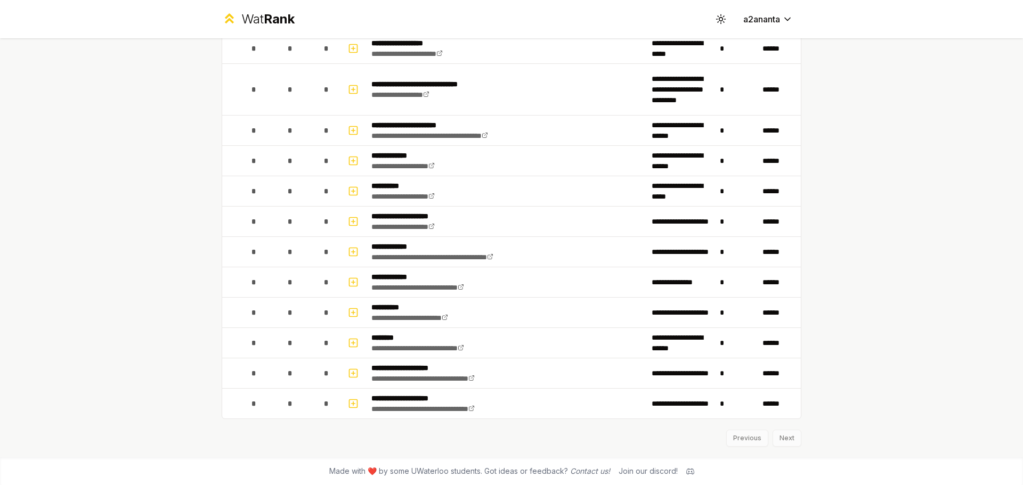
click at [140, 256] on div "**********" at bounding box center [511, 242] width 1023 height 485
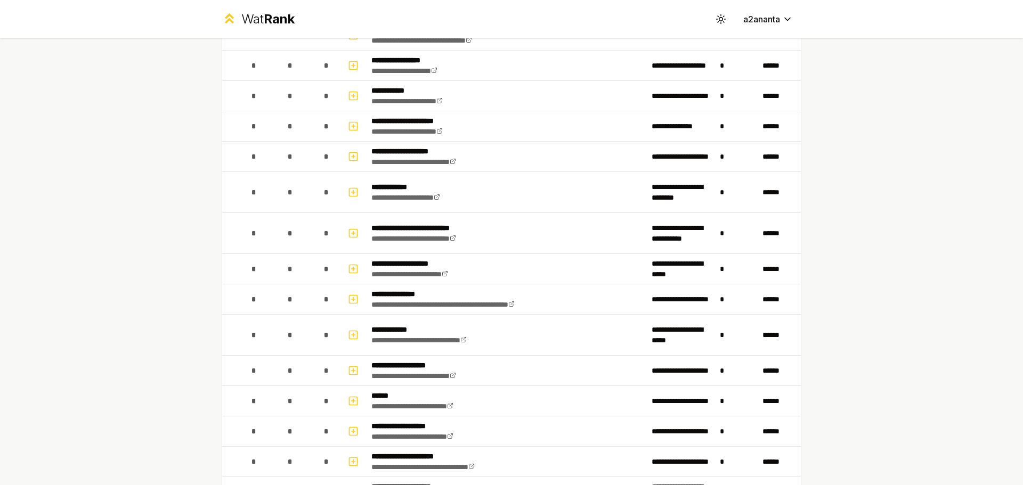
scroll to position [0, 0]
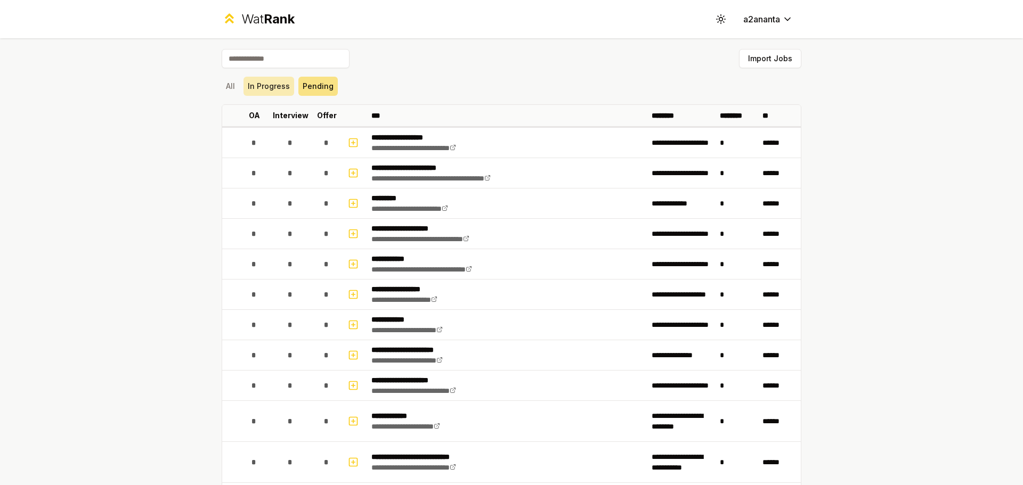
click at [260, 89] on button "In Progress" at bounding box center [268, 86] width 51 height 19
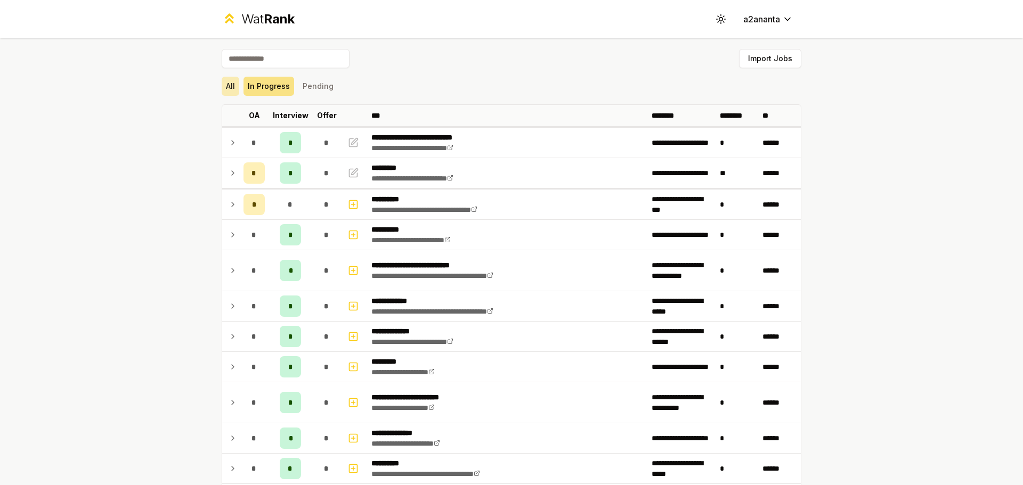
click at [231, 80] on button "All" at bounding box center [231, 86] width 18 height 19
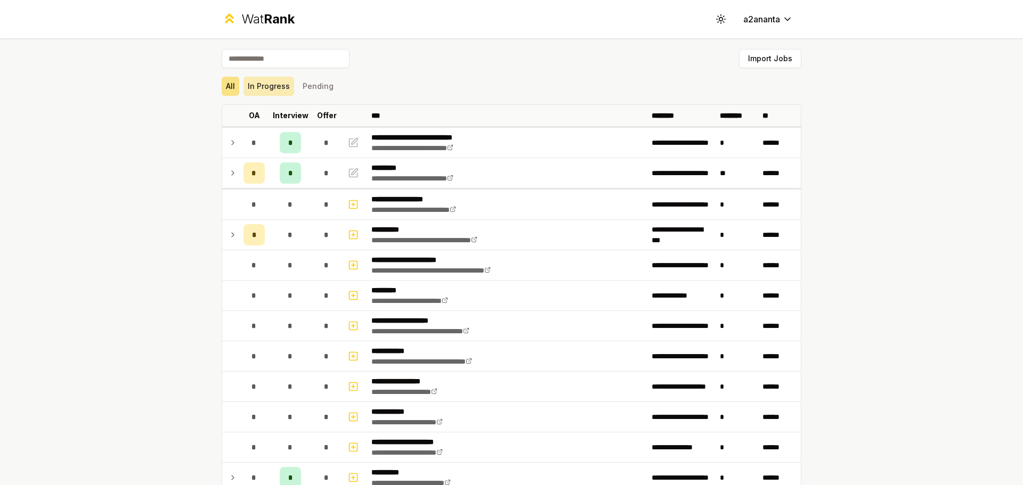
click at [260, 93] on button "In Progress" at bounding box center [268, 86] width 51 height 19
